Goal: Transaction & Acquisition: Obtain resource

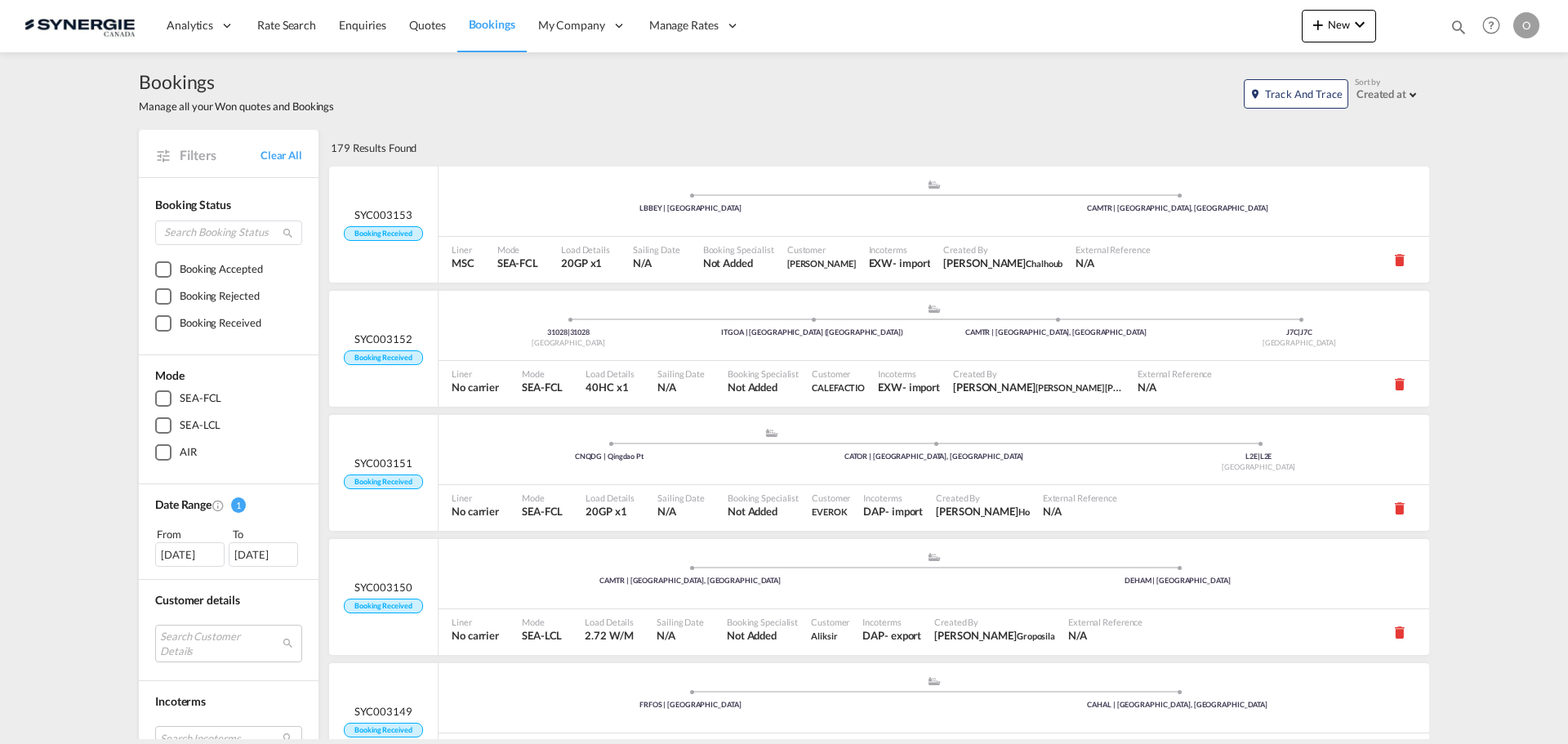
click at [1446, 21] on div "Bookings Quotes Enquiries Help Resources Product Release O My Profile Logout" at bounding box center [1491, 25] width 104 height 50
click at [1453, 28] on md-icon "icon-magnify" at bounding box center [1458, 27] width 18 height 18
click at [1194, 33] on select "Bookings Quotes Enquiries" at bounding box center [1198, 27] width 78 height 30
select select "Quotes"
click at [1160, 12] on select "Bookings Quotes Enquiries" at bounding box center [1198, 27] width 78 height 30
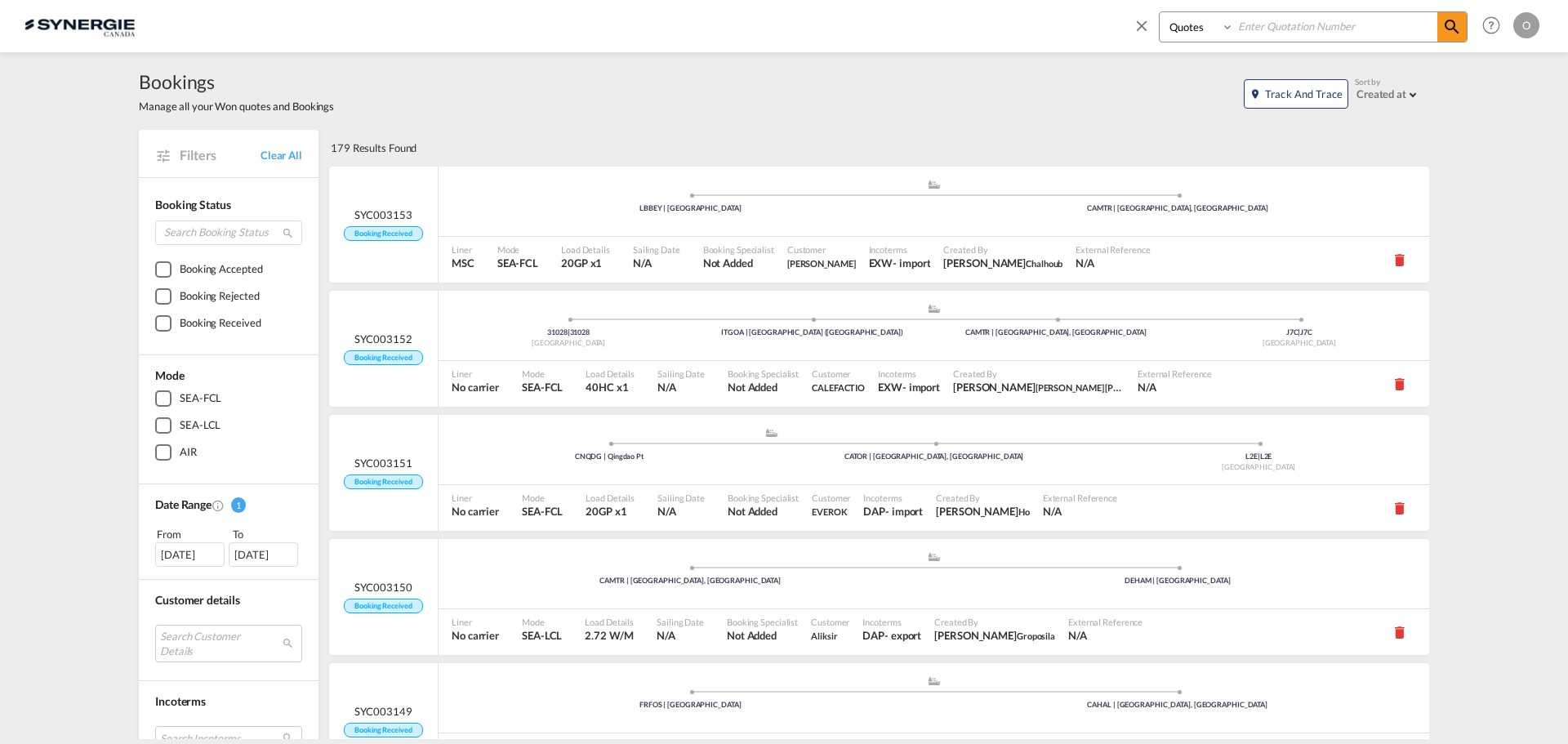
click at [1320, 25] on input at bounding box center [1336, 26] width 204 height 29
paste input "SYC000014644"
type input "SYC000014644"
click at [1459, 30] on md-icon "icon-magnify" at bounding box center [1452, 27] width 20 height 20
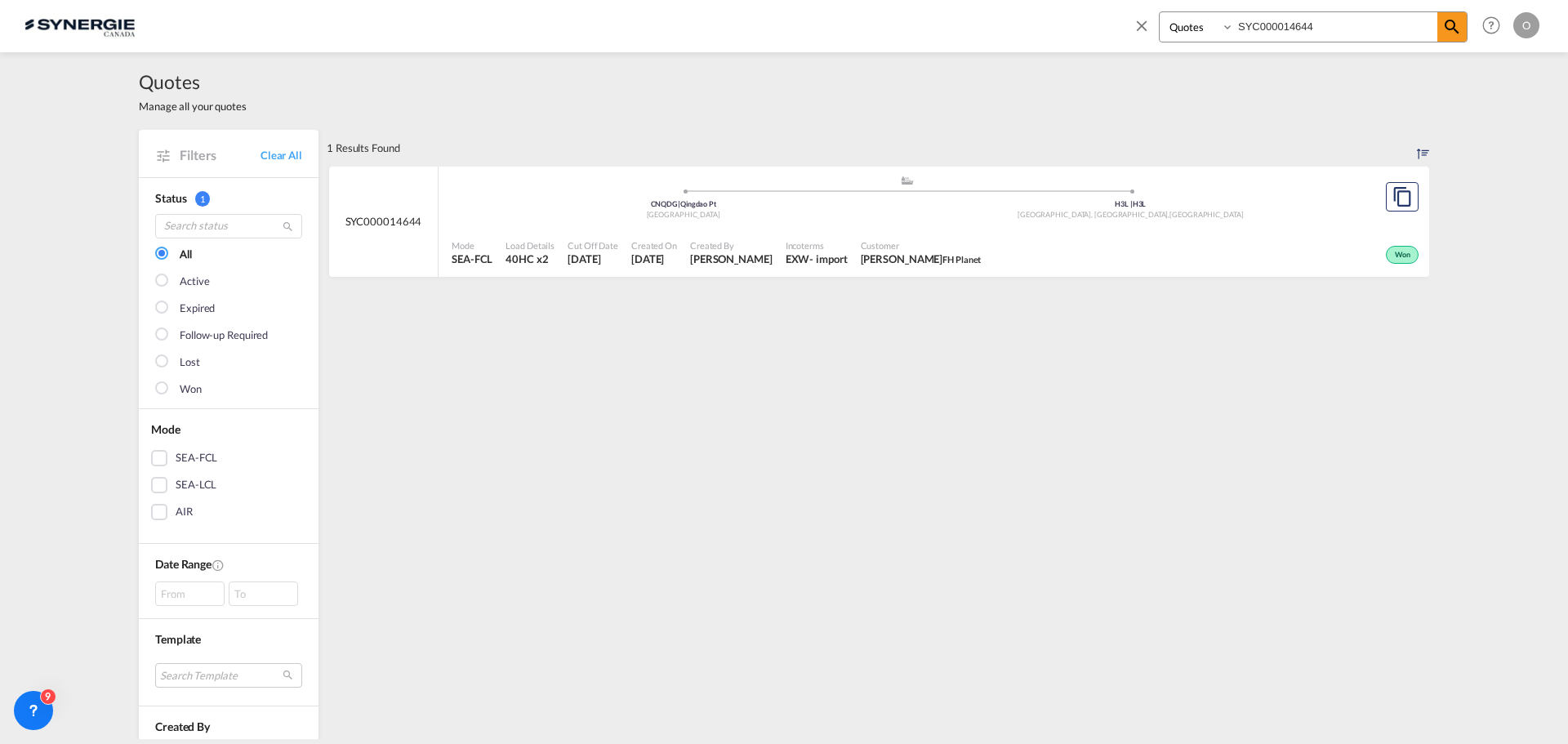
click at [861, 252] on span "Kodi Weerasinghe FH Planet" at bounding box center [921, 259] width 121 height 15
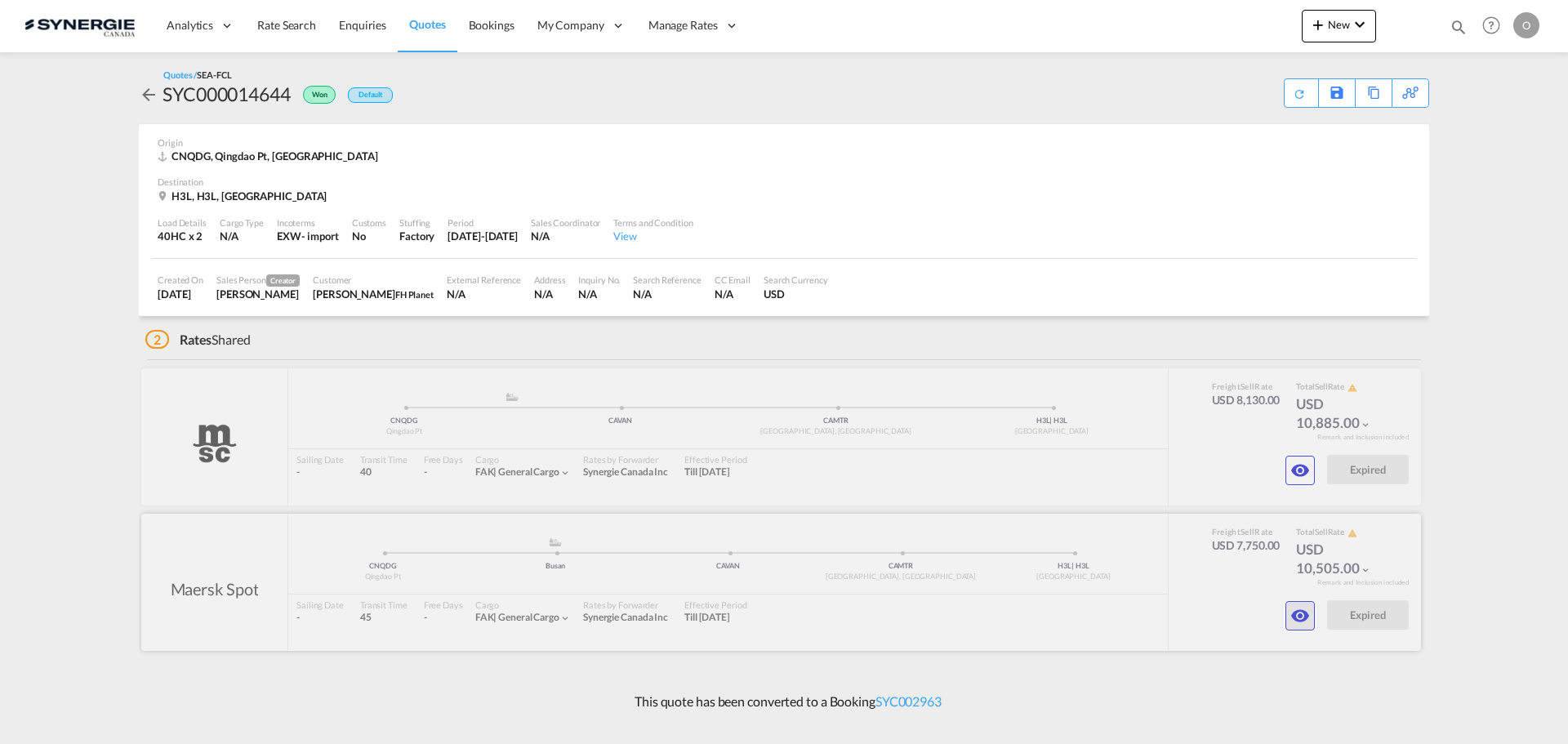
click at [1302, 613] on md-icon "icon-eye" at bounding box center [1300, 616] width 20 height 20
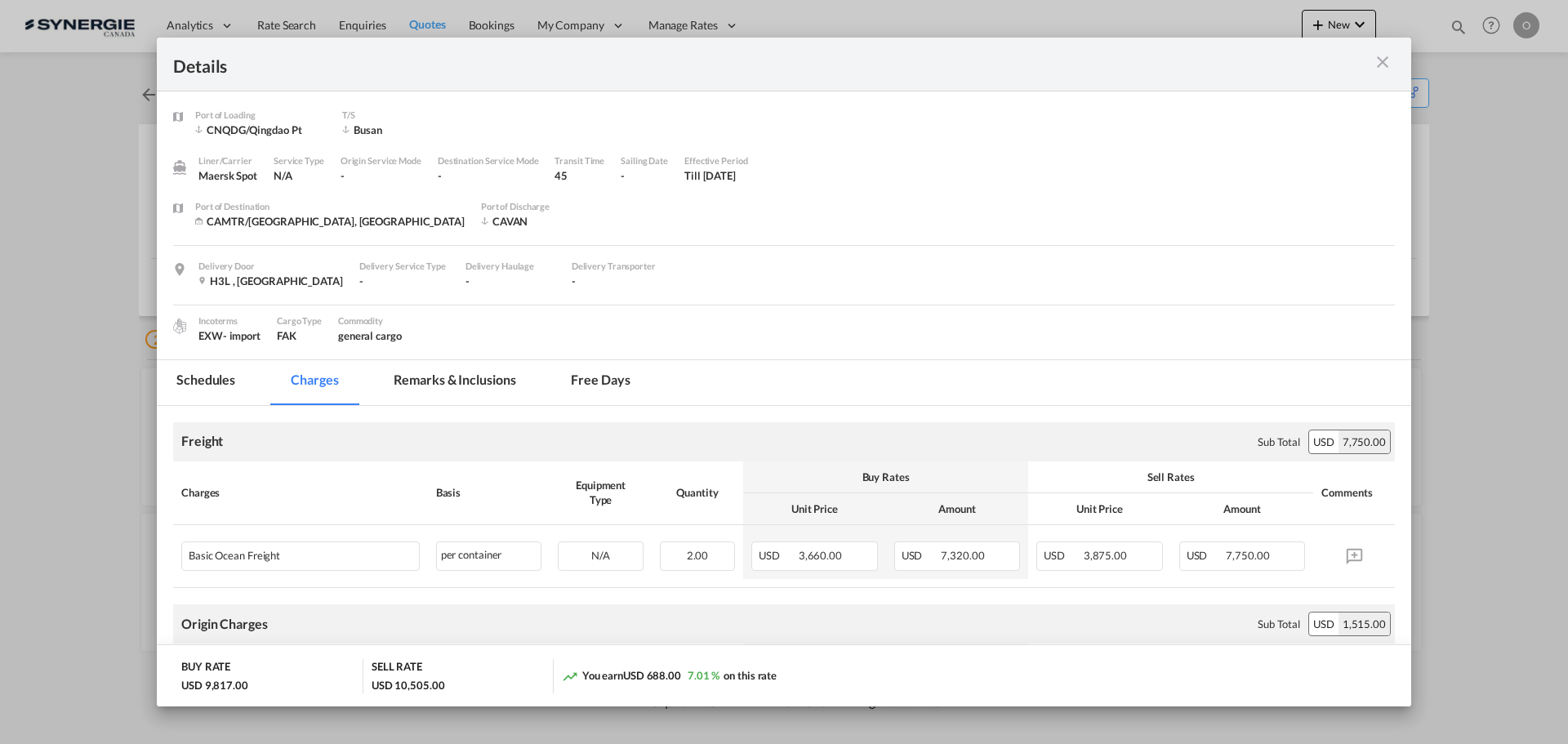
click at [1379, 63] on md-icon "icon-close m-3 fg-AAA8AD cursor" at bounding box center [1383, 62] width 20 height 20
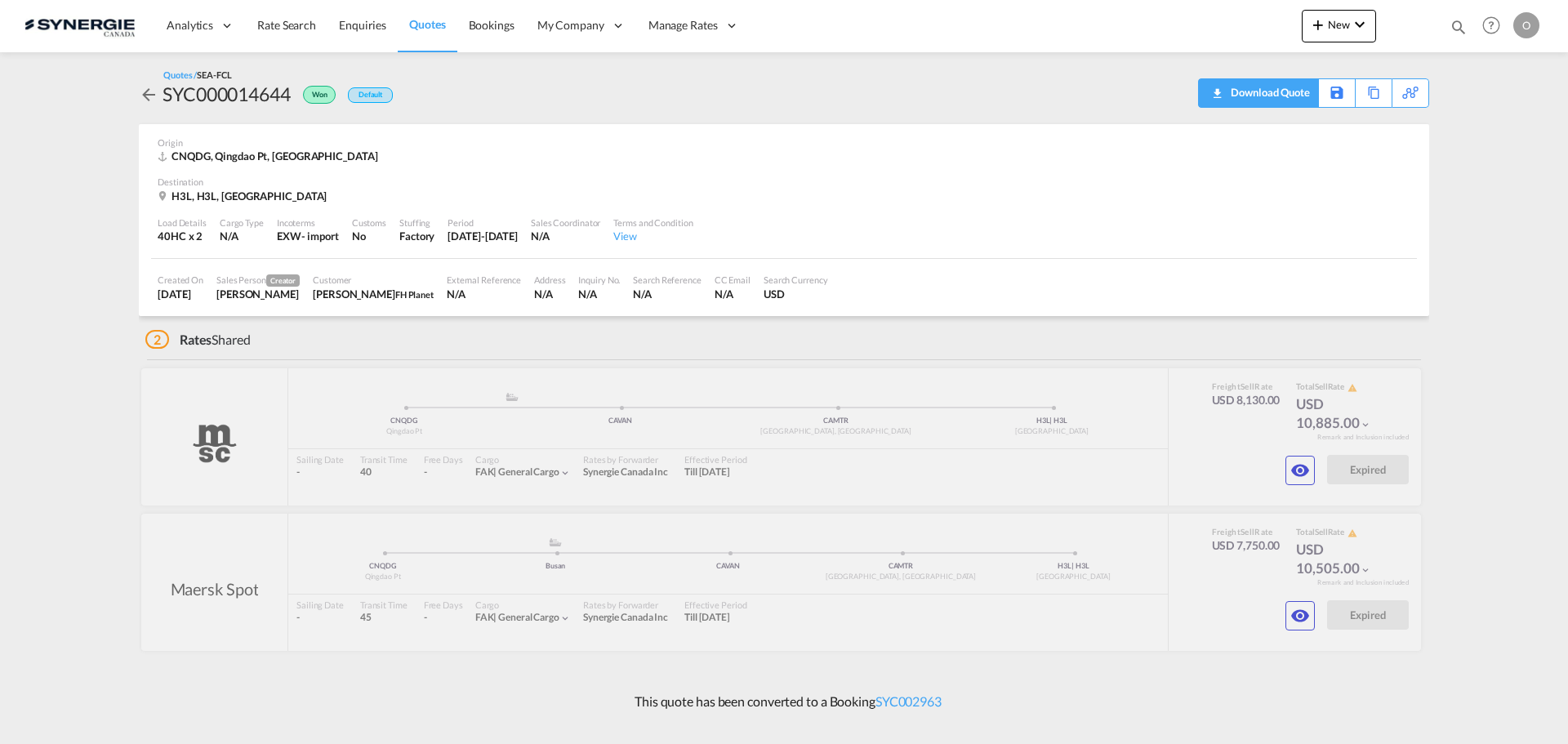
click at [1298, 86] on div "Download Quote" at bounding box center [1269, 92] width 83 height 26
